Goal: Transaction & Acquisition: Purchase product/service

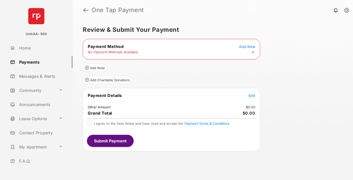
click at [253, 52] on icon at bounding box center [253, 52] width 5 height 5
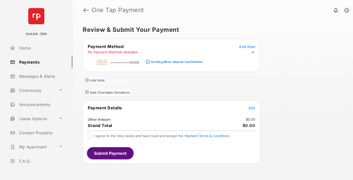
click at [176, 60] on div "Pending Micro-deposit Confirmation" at bounding box center [177, 62] width 52 height 4
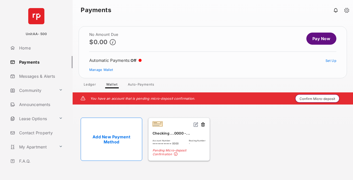
click at [318, 98] on button "Confirm Micro-deposit" at bounding box center [318, 98] width 44 height 8
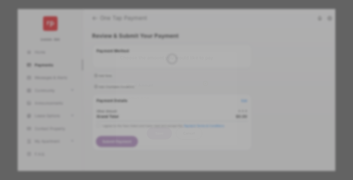
click at [167, 83] on div "Other Amount" at bounding box center [168, 85] width 82 height 9
type input "****"
click at [160, 127] on button "Save" at bounding box center [159, 133] width 25 height 12
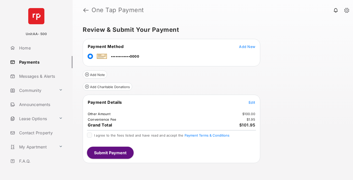
click at [252, 102] on span "Edit" at bounding box center [252, 102] width 7 height 4
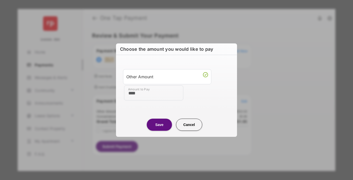
click at [160, 124] on button "Save" at bounding box center [159, 124] width 25 height 12
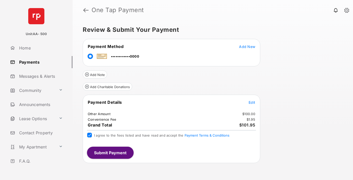
click at [110, 153] on button "Submit Payment" at bounding box center [110, 153] width 47 height 12
